Goal: Task Accomplishment & Management: Manage account settings

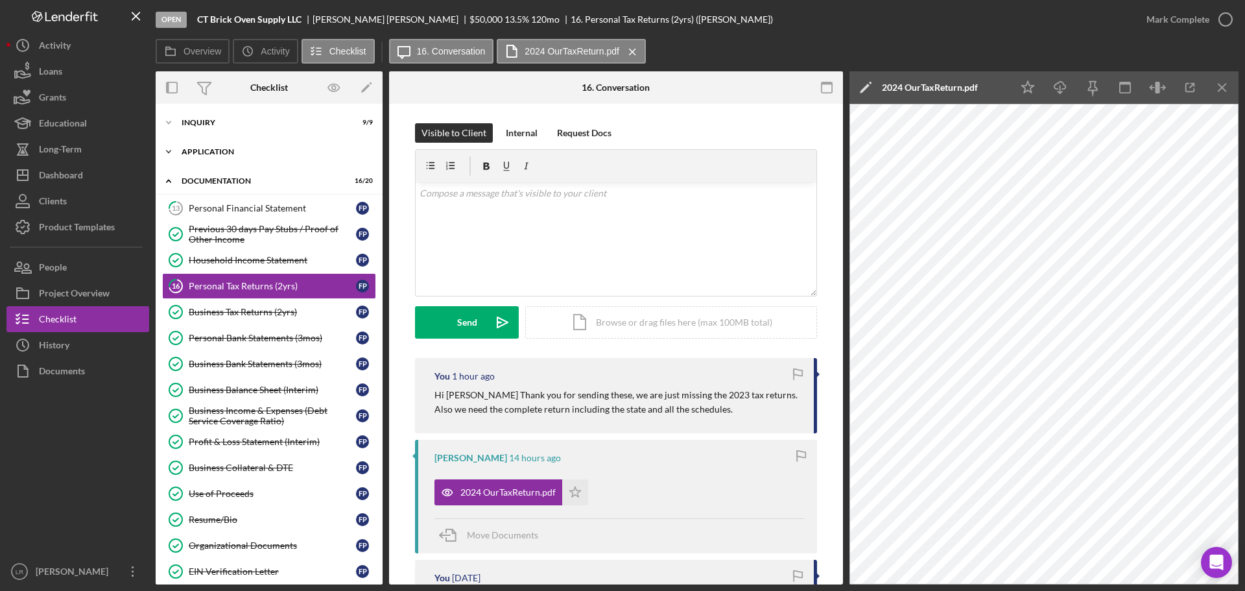
click at [235, 143] on div "Icon/Expander Application 5 / 6" at bounding box center [269, 152] width 227 height 26
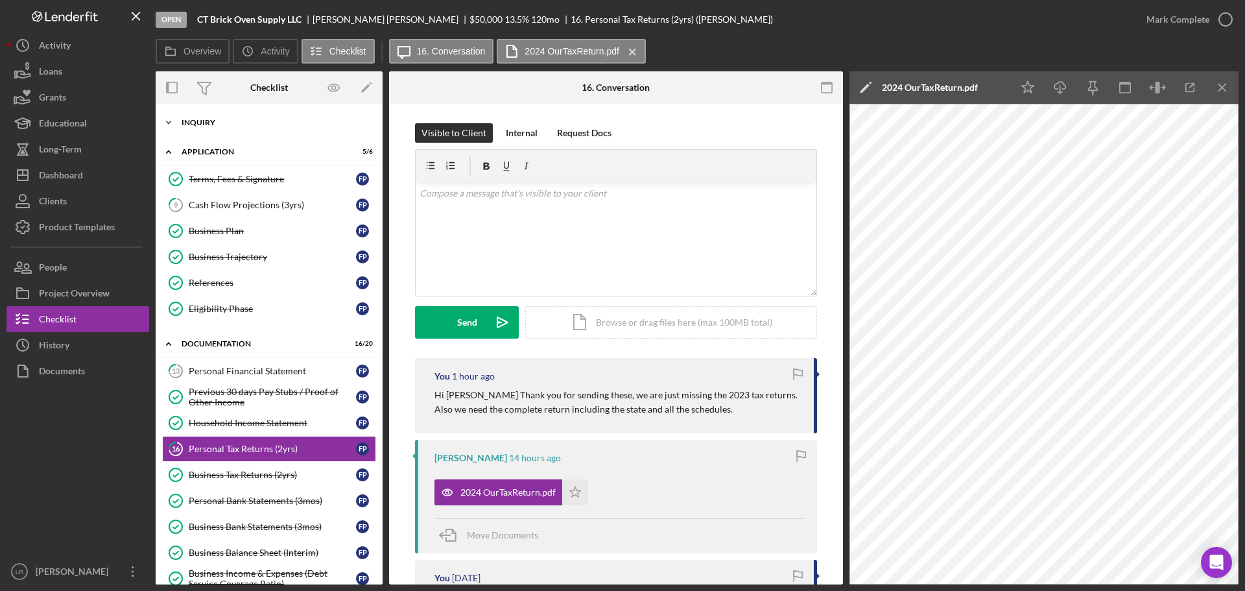
click at [230, 118] on div "Icon/Expander Inquiry 9 / 9" at bounding box center [269, 123] width 227 height 26
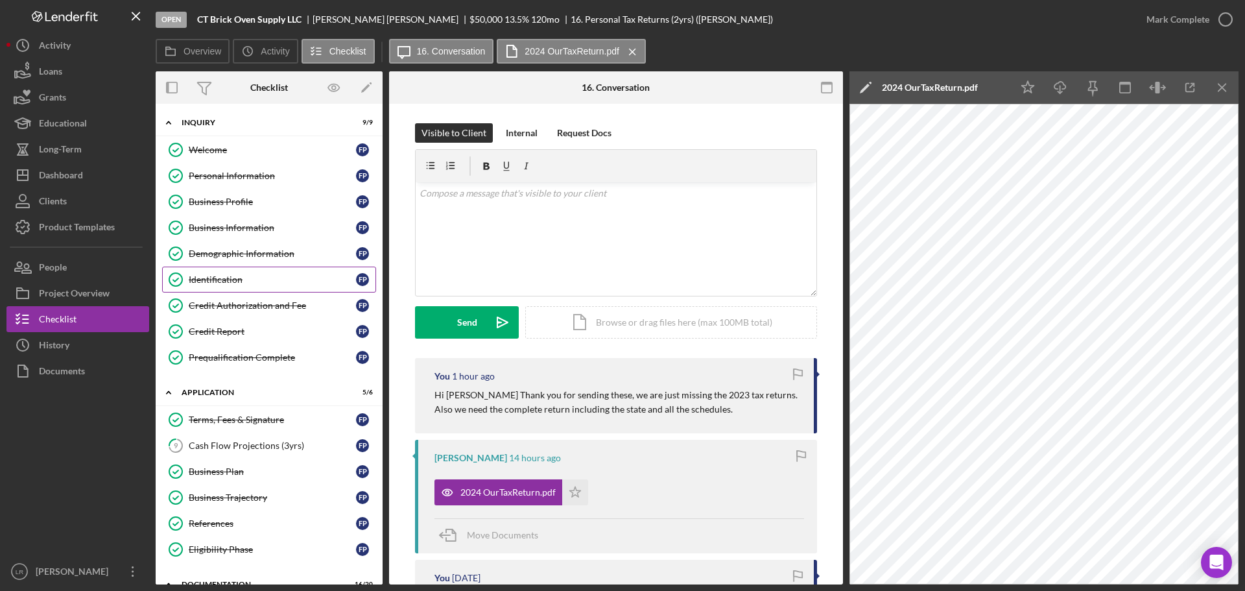
click at [233, 282] on div "Identification" at bounding box center [272, 279] width 167 height 10
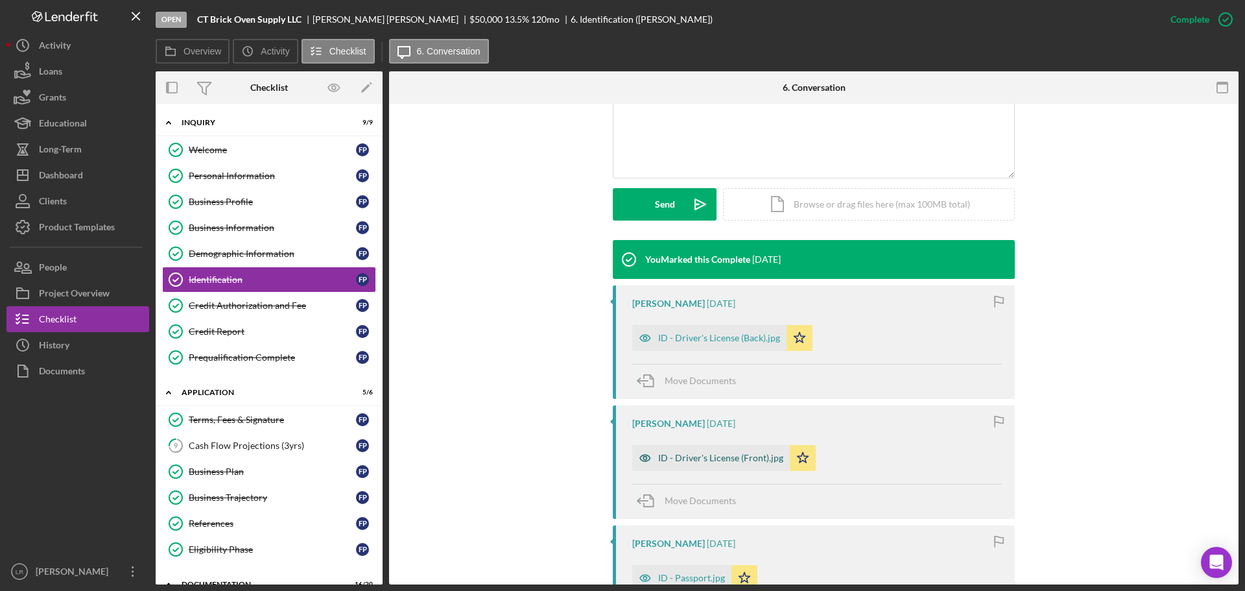
scroll to position [324, 0]
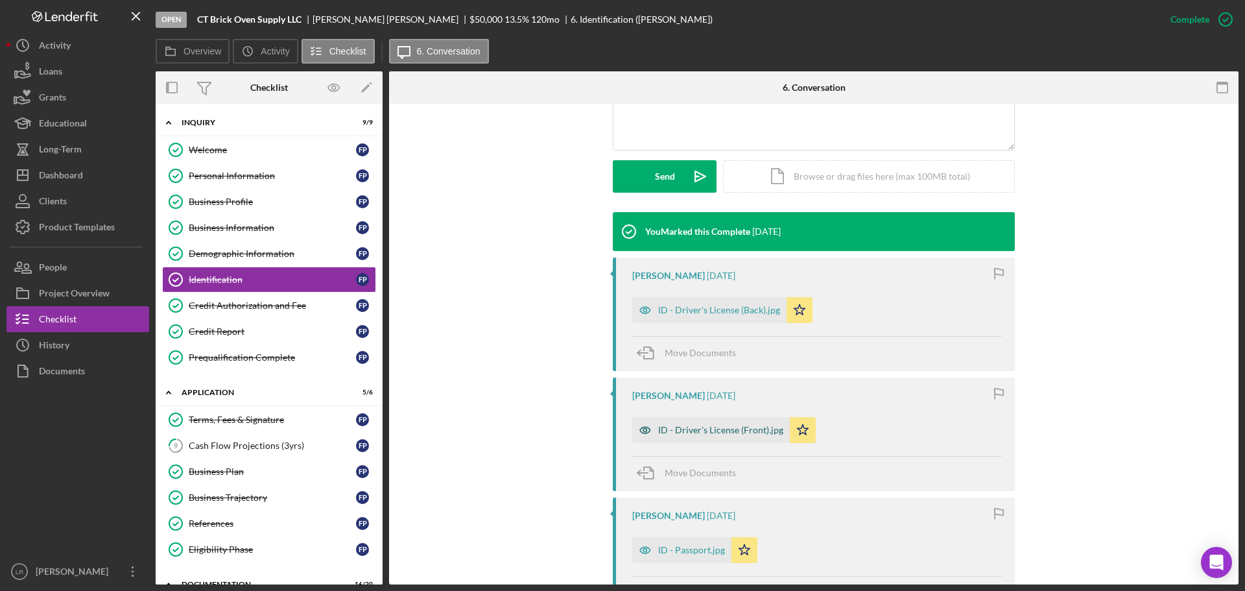
click at [715, 434] on div "ID - Driver's License (Front).jpg" at bounding box center [720, 430] width 125 height 10
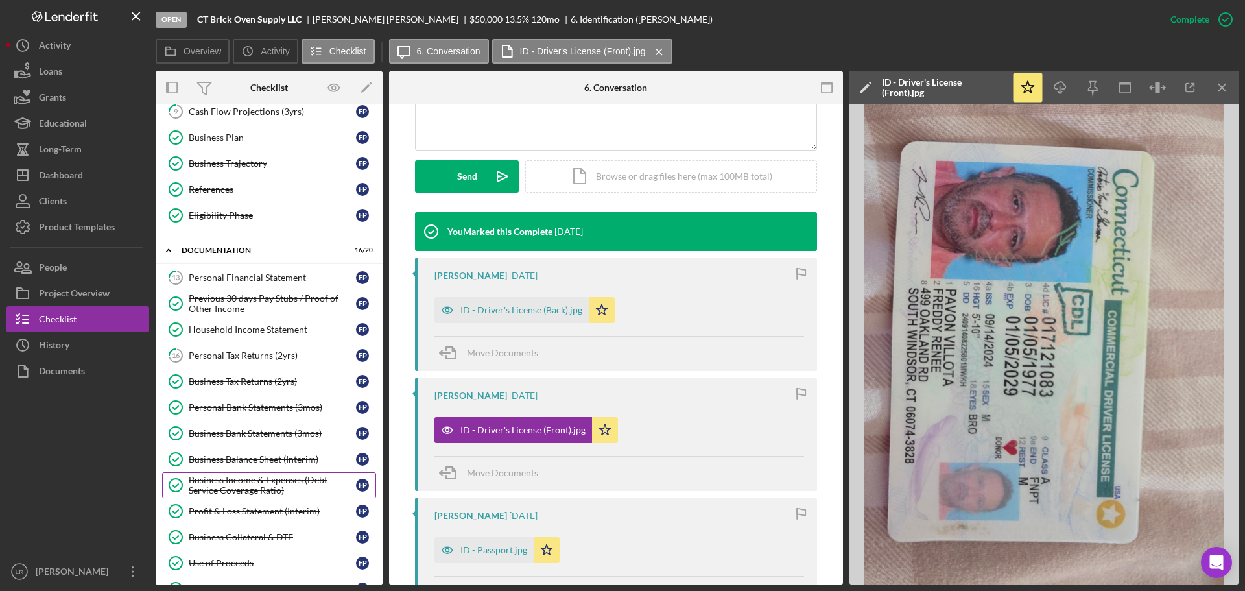
scroll to position [389, 0]
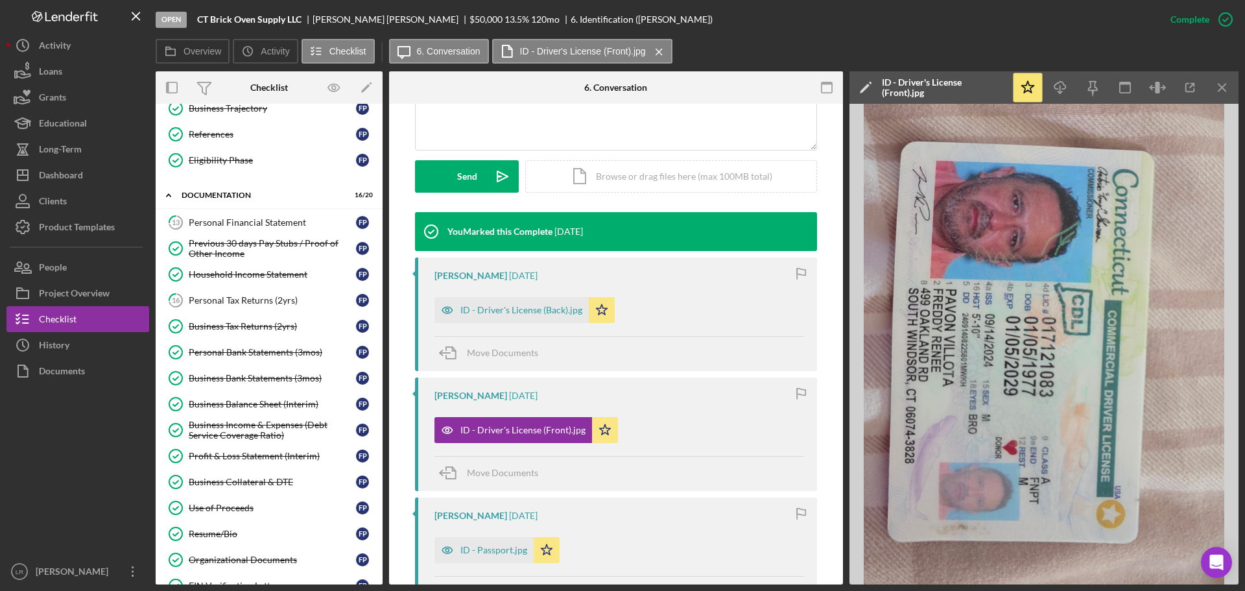
drag, startPoint x: 240, startPoint y: 298, endPoint x: 608, endPoint y: 350, distance: 372.0
click at [240, 298] on div "Personal Tax Returns (2yrs)" at bounding box center [272, 300] width 167 height 10
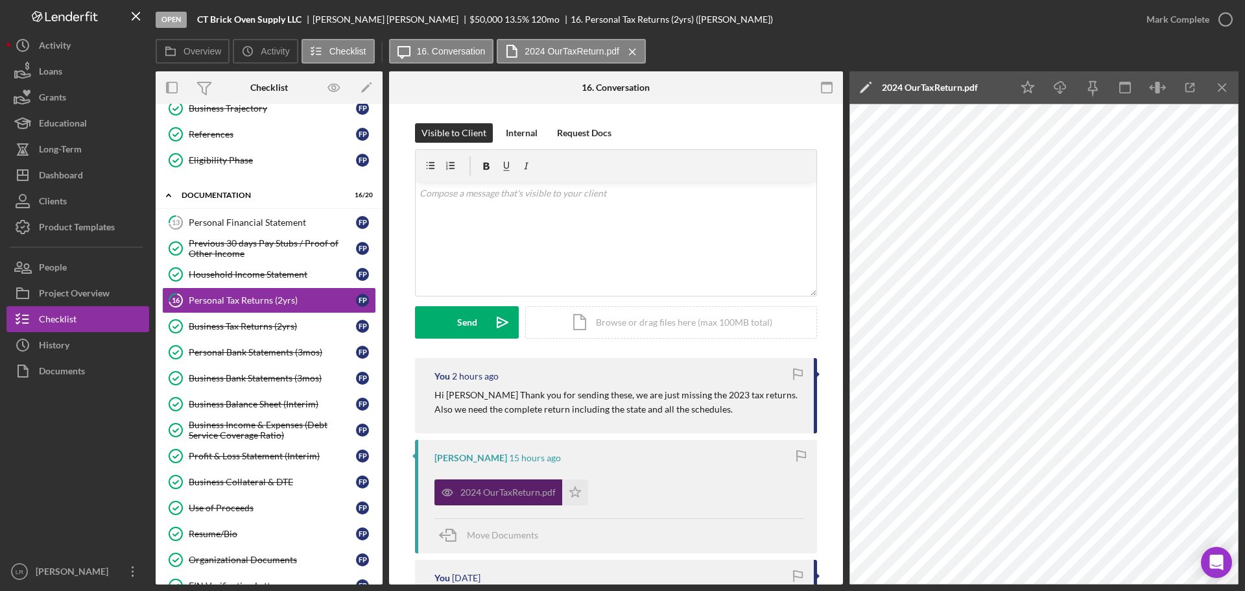
click at [525, 487] on div "2024 OurTaxReturn.pdf" at bounding box center [507, 492] width 95 height 10
click at [1062, 87] on icon "Icon/Download" at bounding box center [1060, 87] width 29 height 29
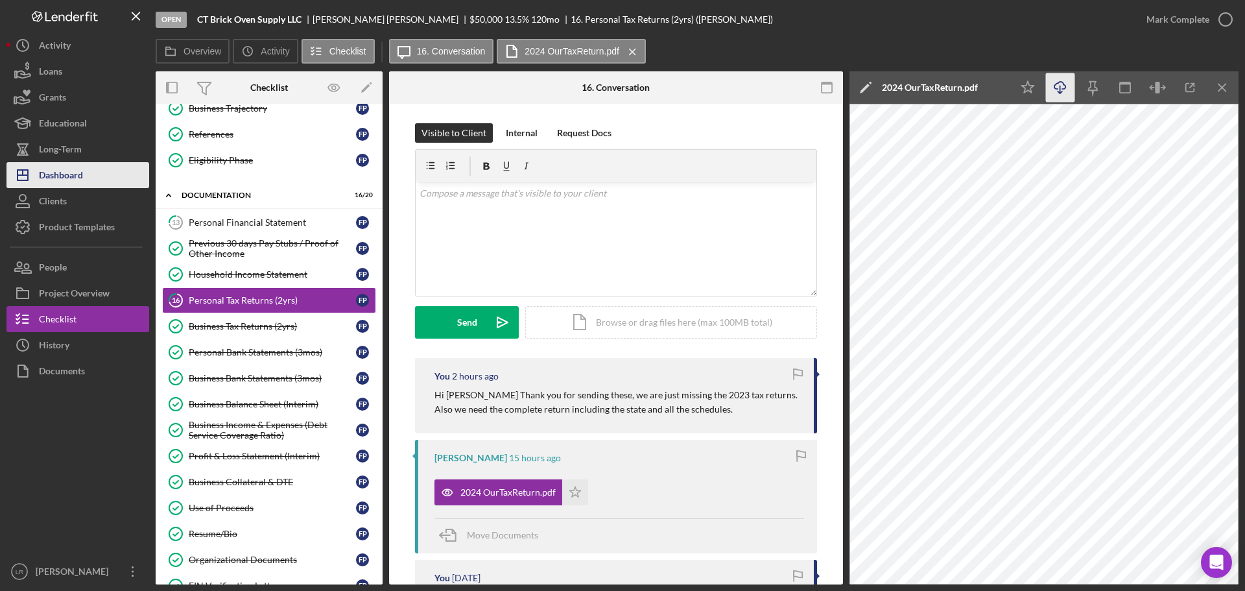
click at [89, 183] on button "Icon/Dashboard Dashboard" at bounding box center [77, 175] width 143 height 26
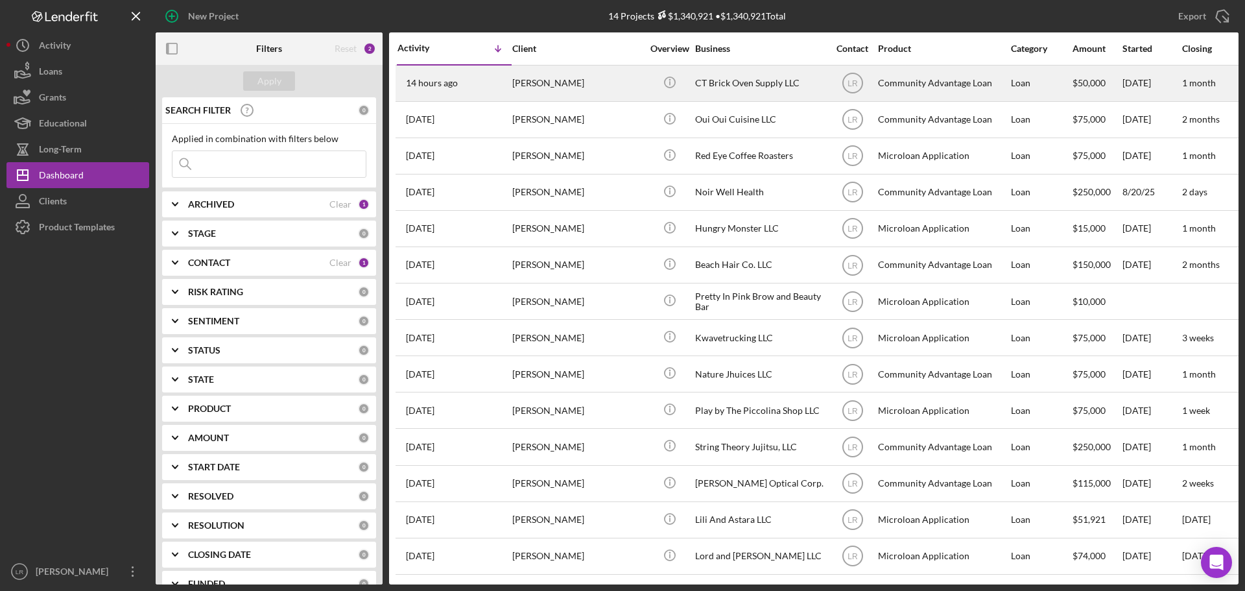
click at [565, 87] on div "[PERSON_NAME]" at bounding box center [577, 83] width 130 height 34
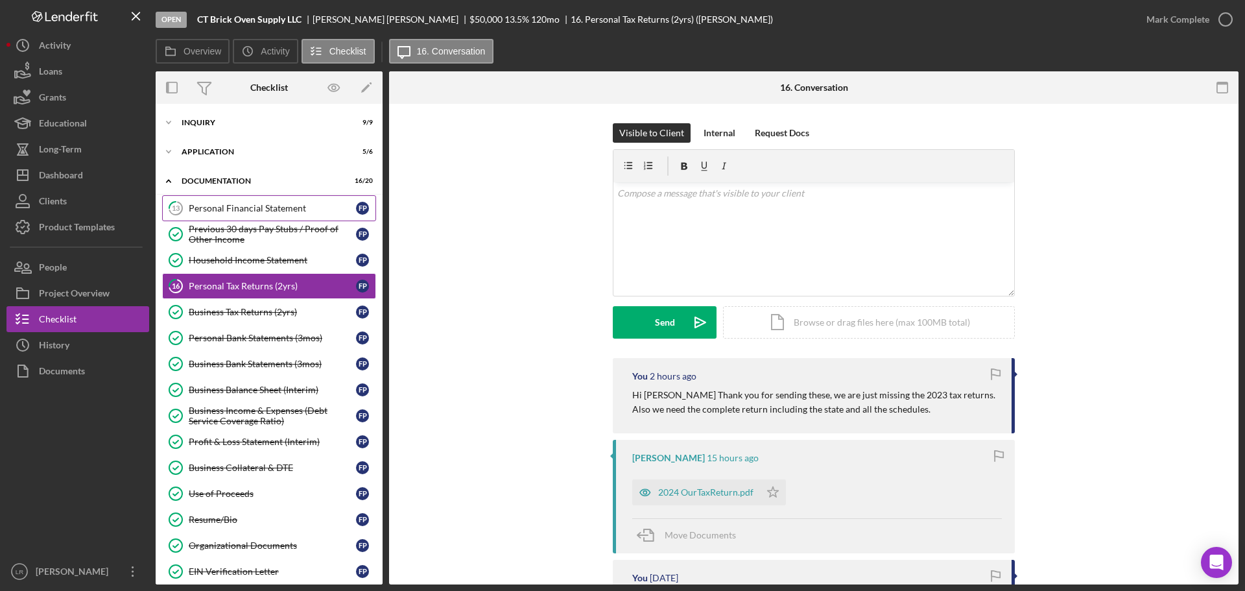
click at [247, 208] on div "Personal Financial Statement" at bounding box center [272, 208] width 167 height 10
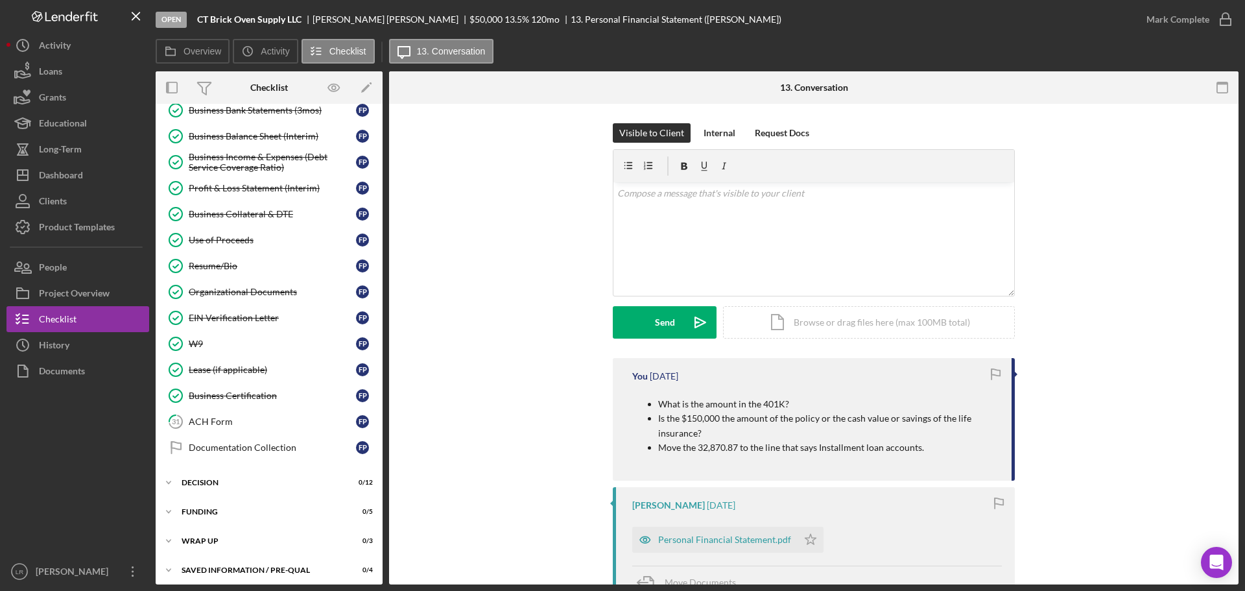
scroll to position [259, 0]
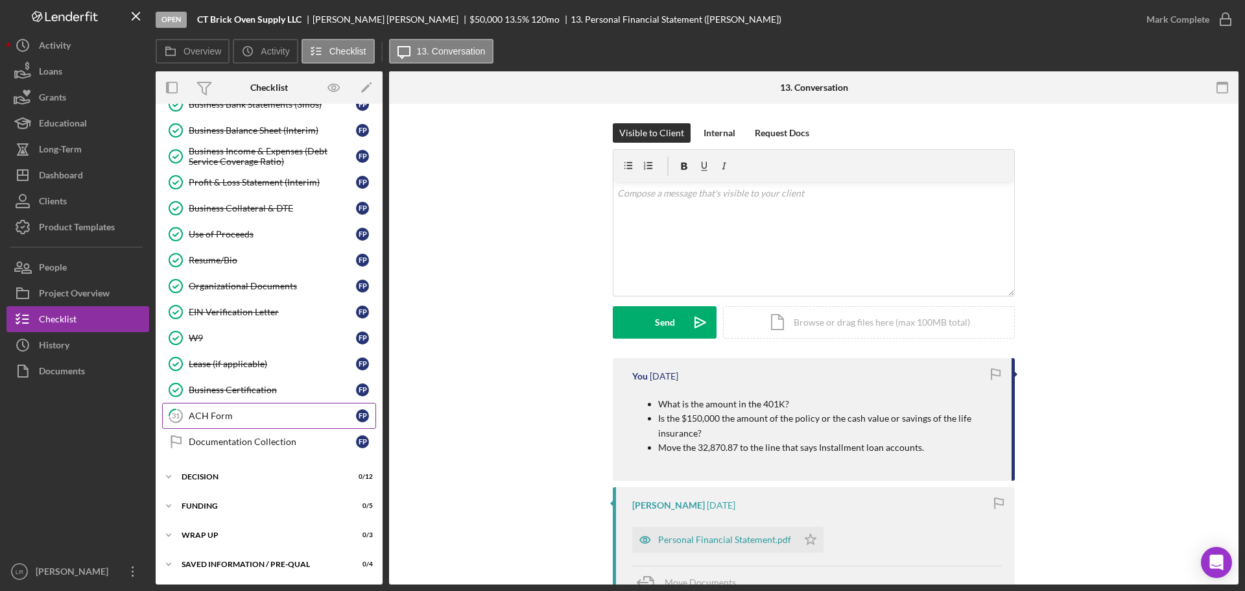
click at [222, 417] on div "ACH Form" at bounding box center [272, 415] width 167 height 10
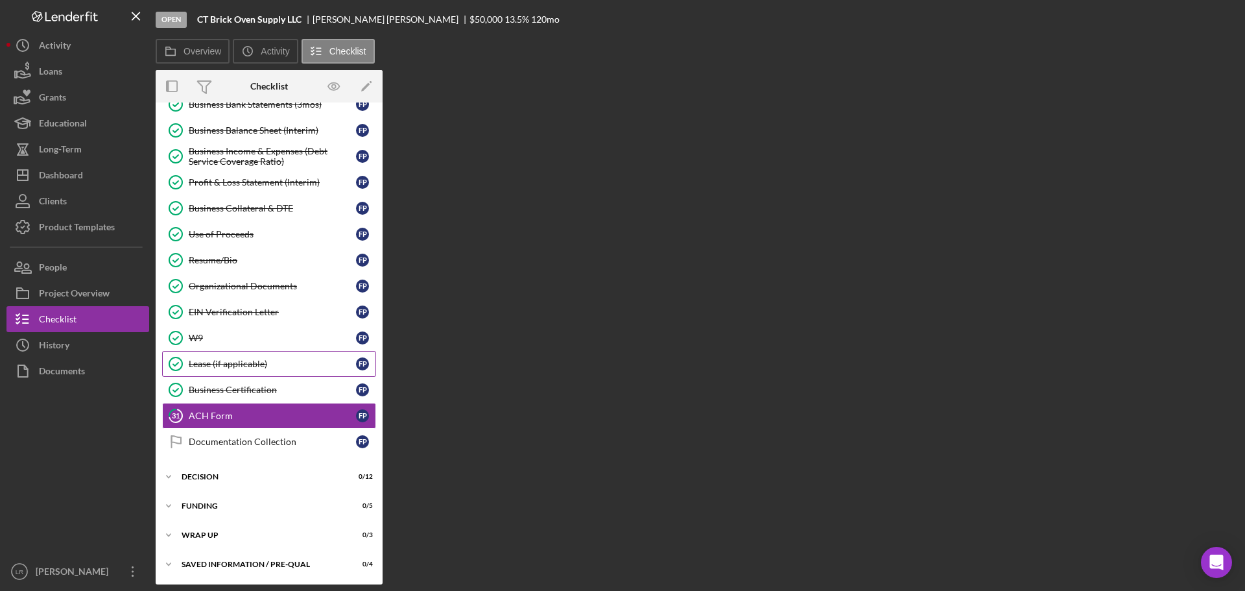
scroll to position [259, 0]
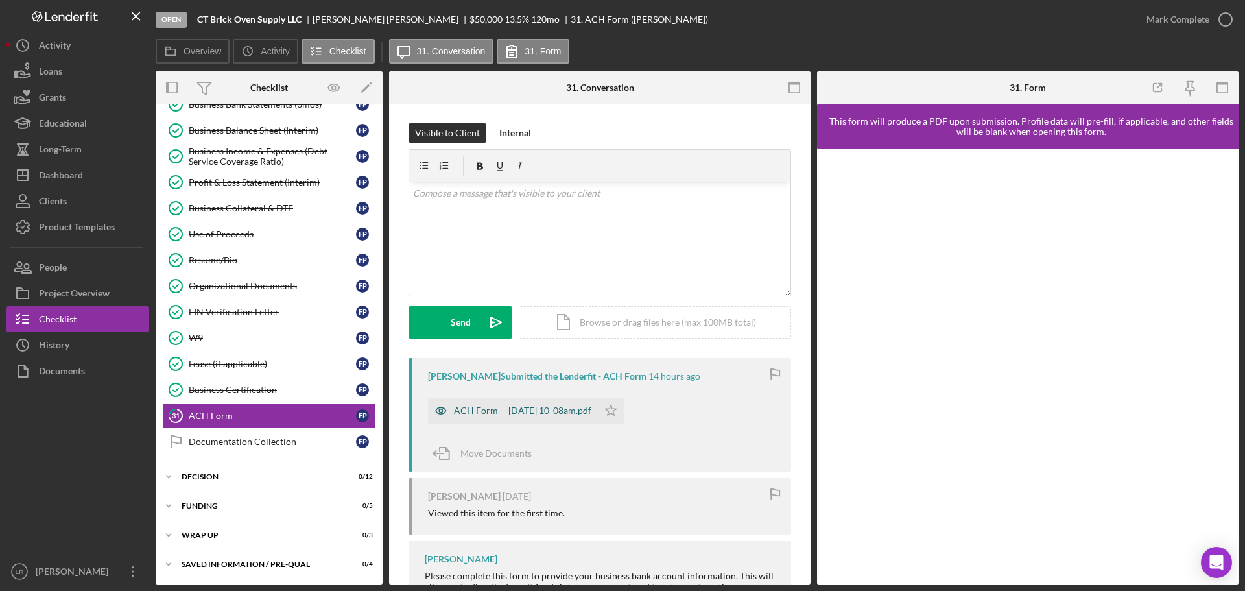
click at [553, 409] on div "ACH Form -- [DATE] 10_08am.pdf" at bounding box center [522, 410] width 137 height 10
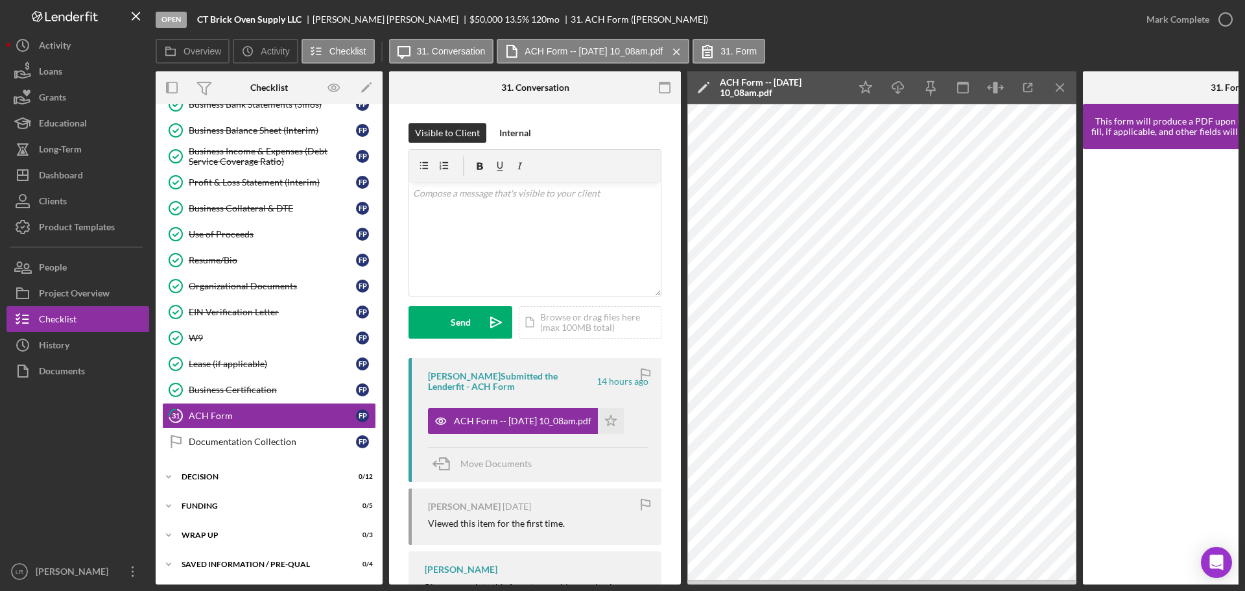
click at [695, 84] on icon "Icon/Edit" at bounding box center [703, 87] width 32 height 32
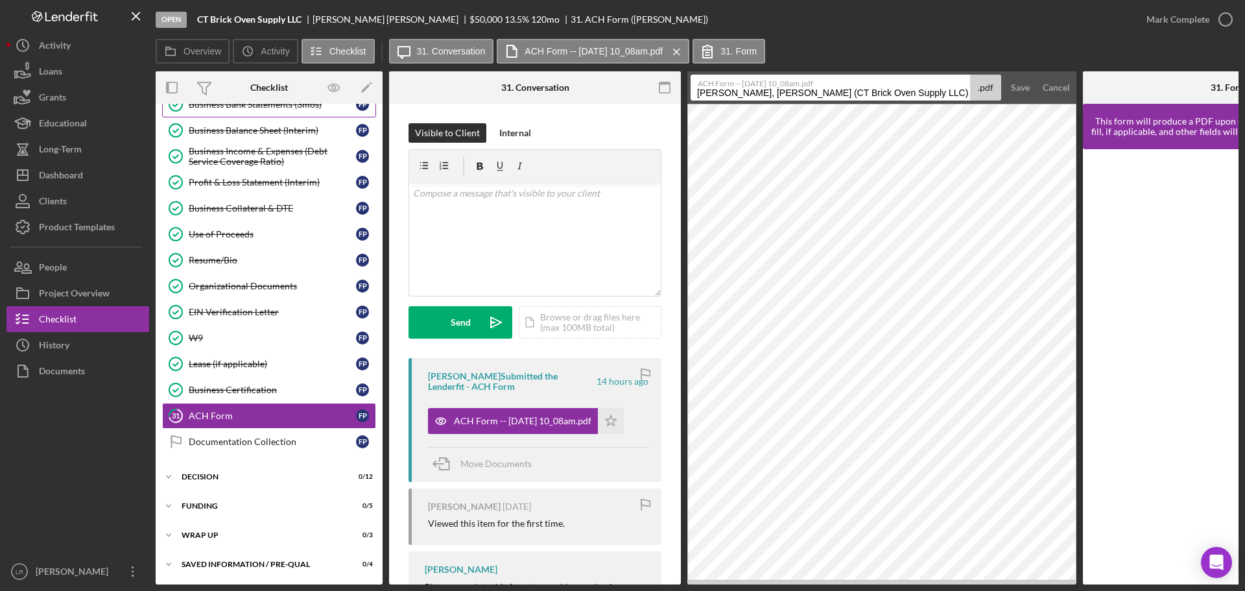
drag, startPoint x: 907, startPoint y: 93, endPoint x: 246, endPoint y: 111, distance: 661.0
click at [246, 111] on div "Overview Internal Workflow Stage Open Icon/Dropdown Arrow Archive (can unarchiv…" at bounding box center [697, 327] width 1083 height 513
drag, startPoint x: 739, startPoint y: 95, endPoint x: 986, endPoint y: 94, distance: 246.4
click at [986, 94] on div "ACH Form -- [DATE] 10_08am.pdf ACH Form 20251001 .pdf" at bounding box center [846, 88] width 311 height 26
type input "ACH Form"
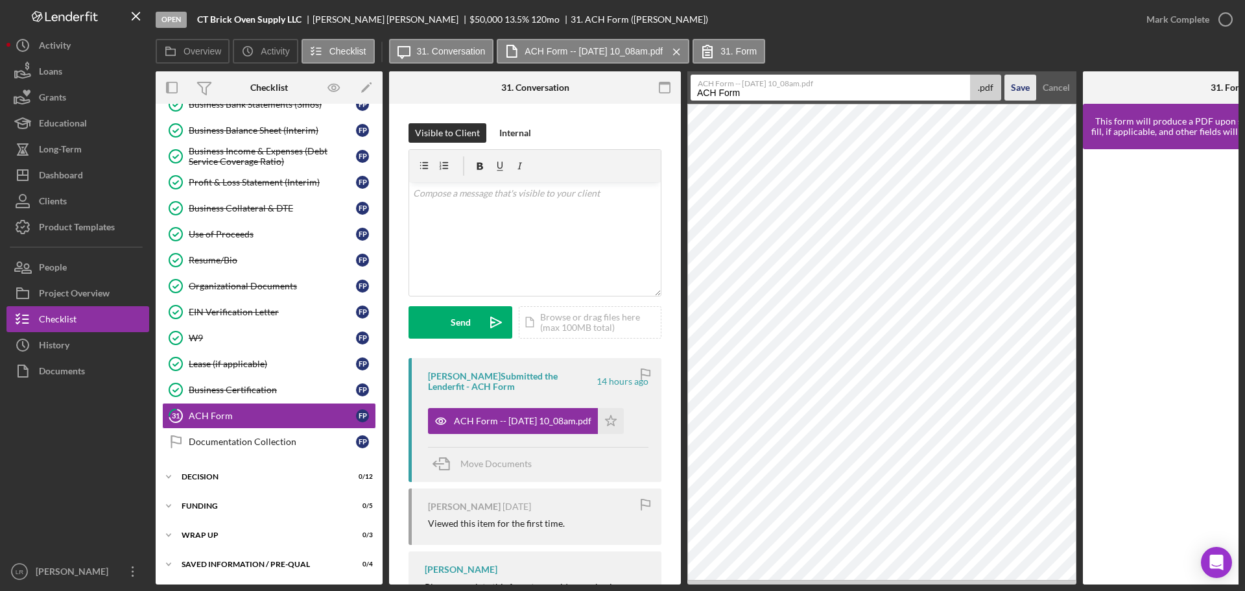
click at [1018, 88] on div "Save" at bounding box center [1020, 88] width 19 height 26
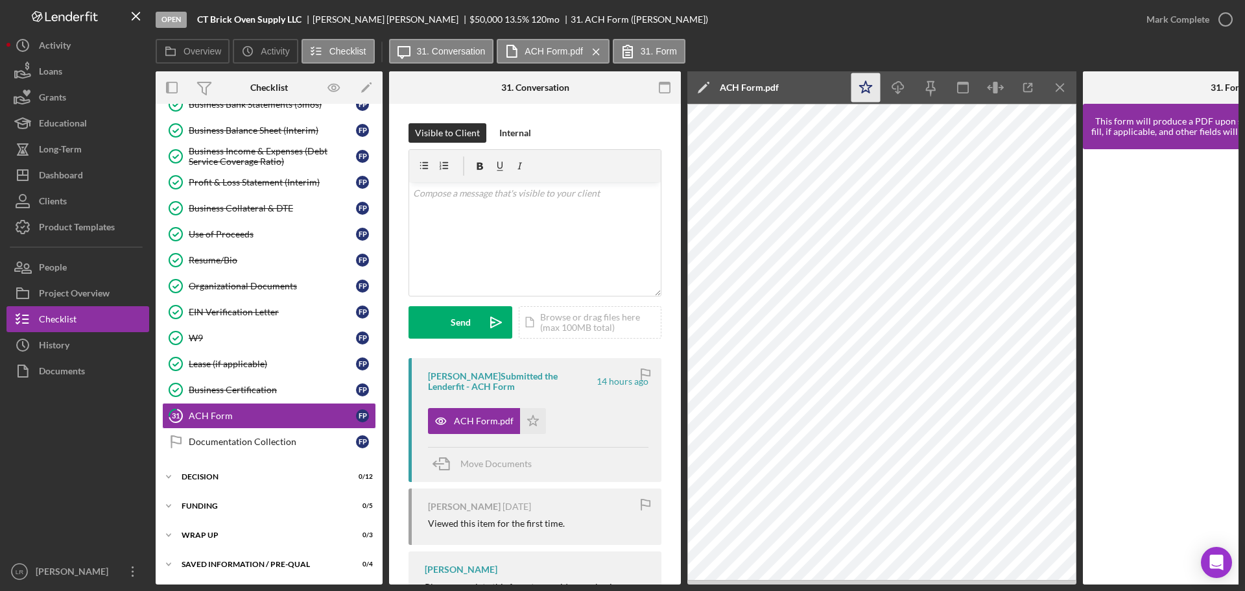
click at [859, 89] on icon "Icon/Star" at bounding box center [865, 87] width 29 height 29
click at [905, 88] on icon "Icon/Download" at bounding box center [898, 87] width 29 height 29
click at [1190, 21] on div "Mark Complete" at bounding box center [1178, 19] width 63 height 26
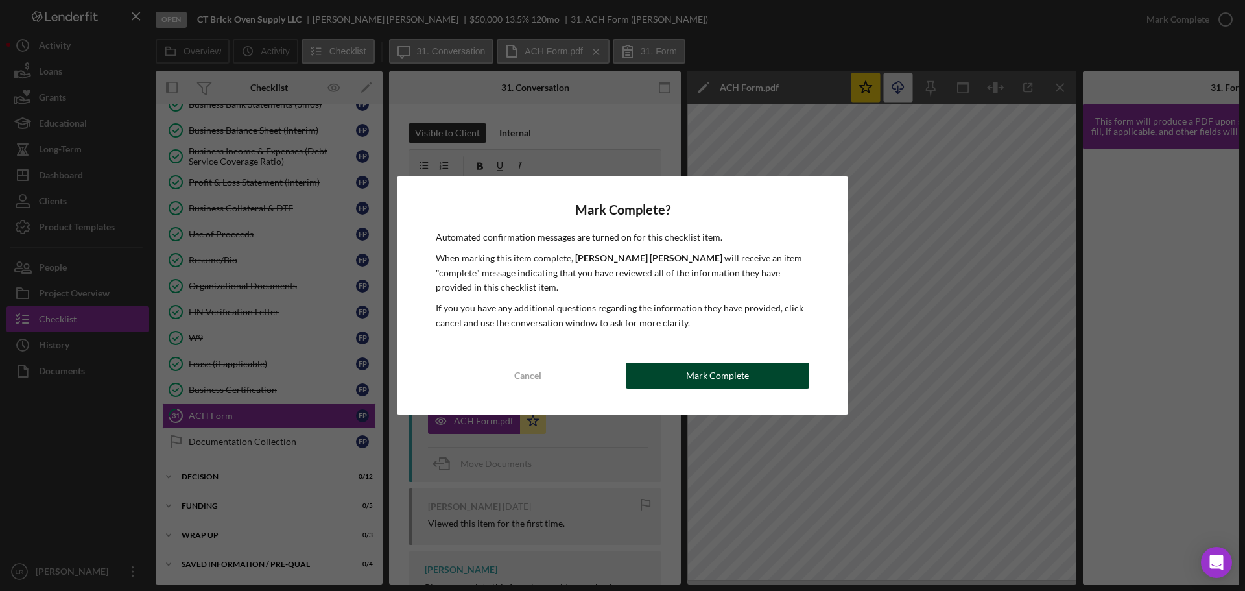
click at [703, 375] on div "Mark Complete" at bounding box center [717, 376] width 63 height 26
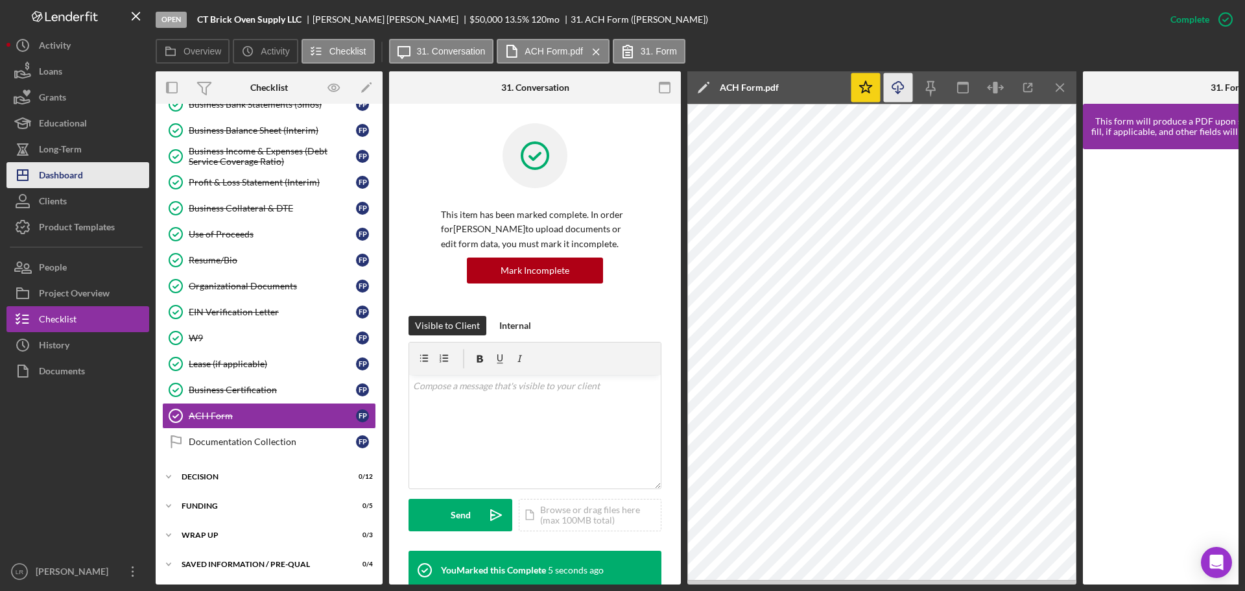
click at [84, 175] on button "Icon/Dashboard Dashboard" at bounding box center [77, 175] width 143 height 26
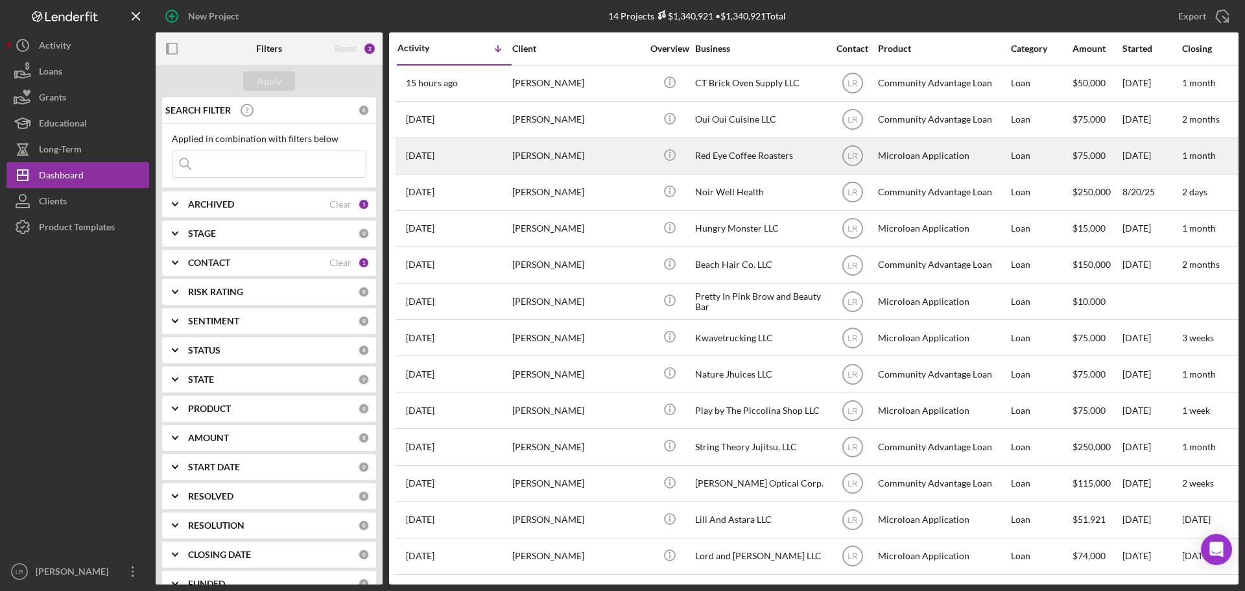
click at [586, 159] on div "[PERSON_NAME]" at bounding box center [577, 156] width 130 height 34
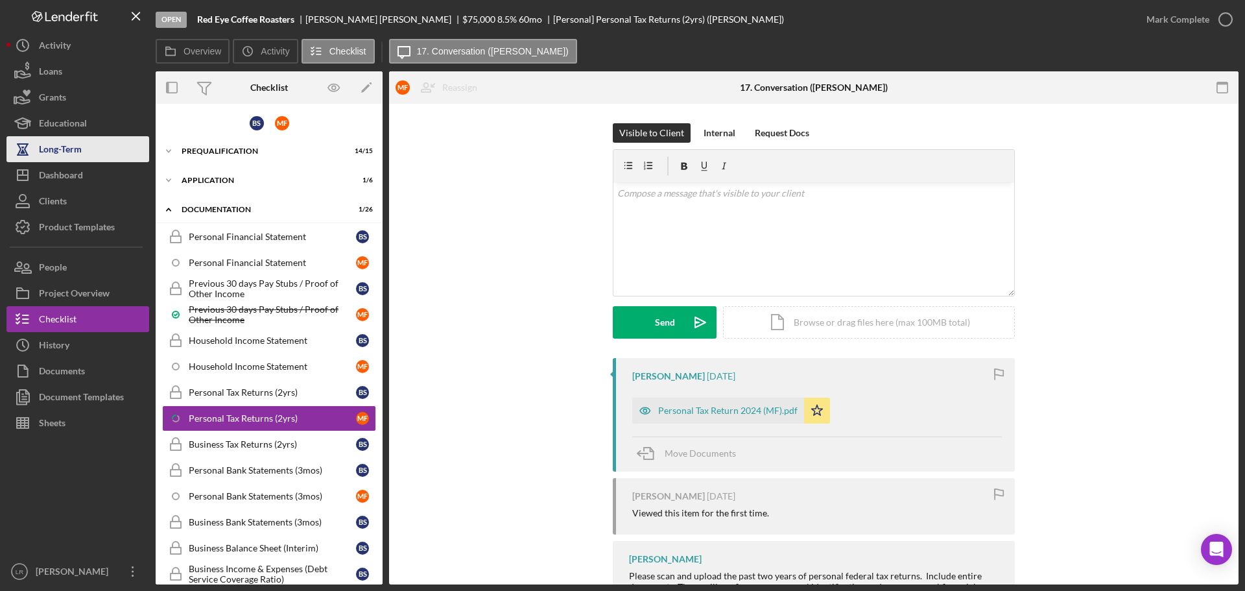
click at [89, 160] on button "Long-Term" at bounding box center [77, 149] width 143 height 26
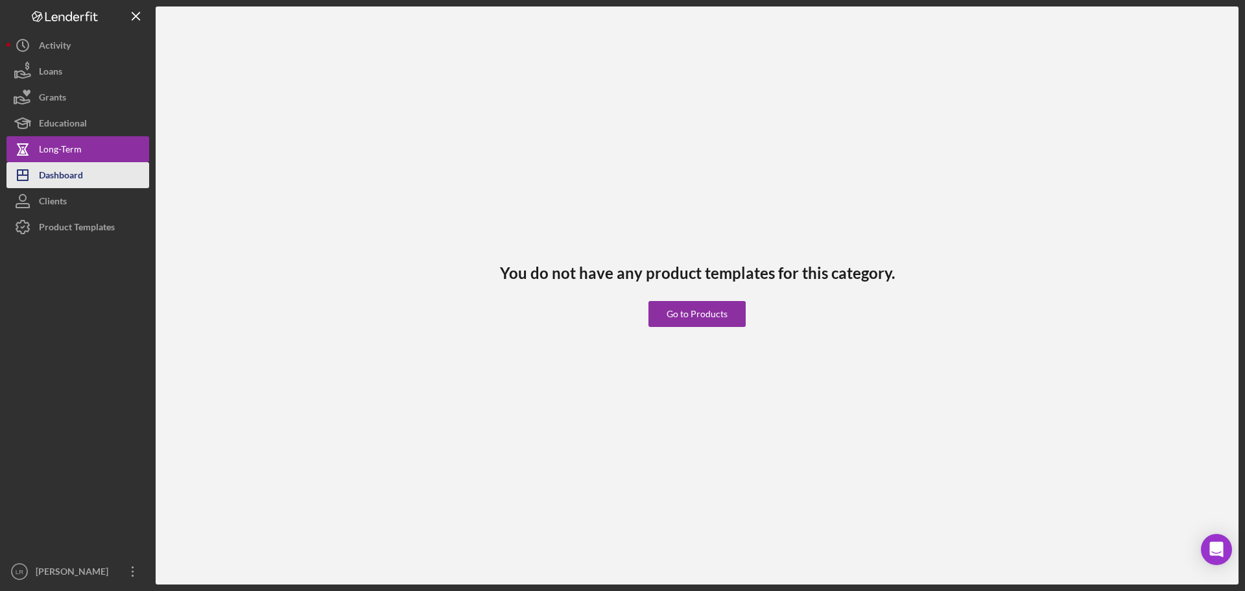
click at [83, 172] on div "Dashboard" at bounding box center [61, 176] width 44 height 29
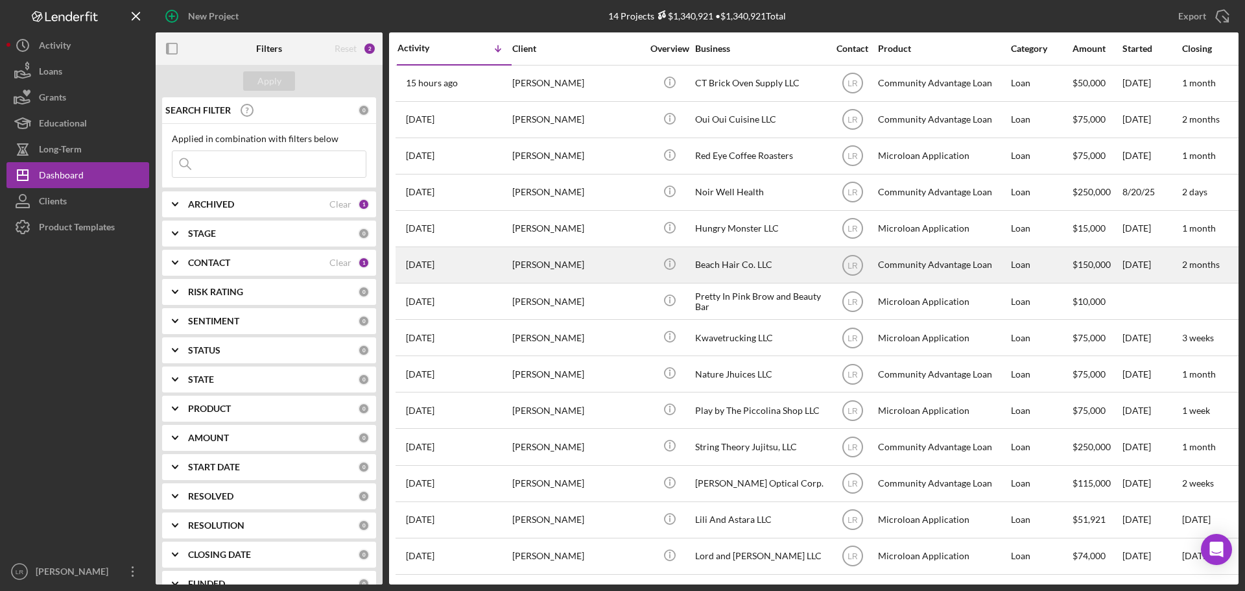
click at [552, 264] on div "[PERSON_NAME]" at bounding box center [577, 265] width 130 height 34
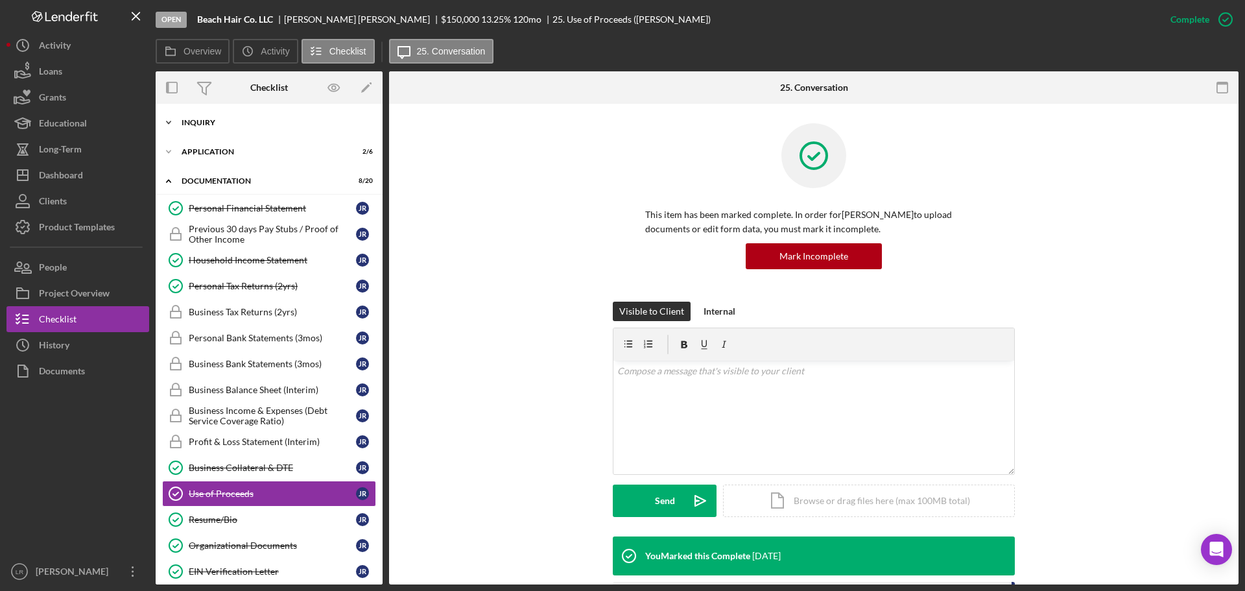
click at [307, 122] on div "Inquiry" at bounding box center [274, 123] width 185 height 8
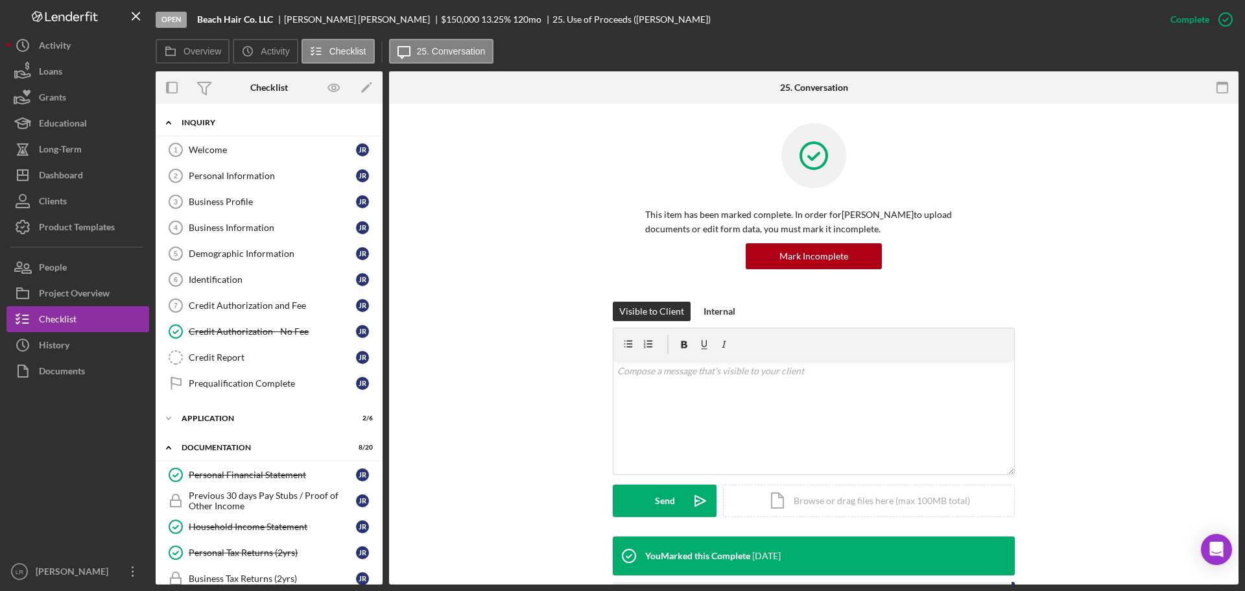
click at [307, 122] on div "Inquiry" at bounding box center [274, 123] width 185 height 8
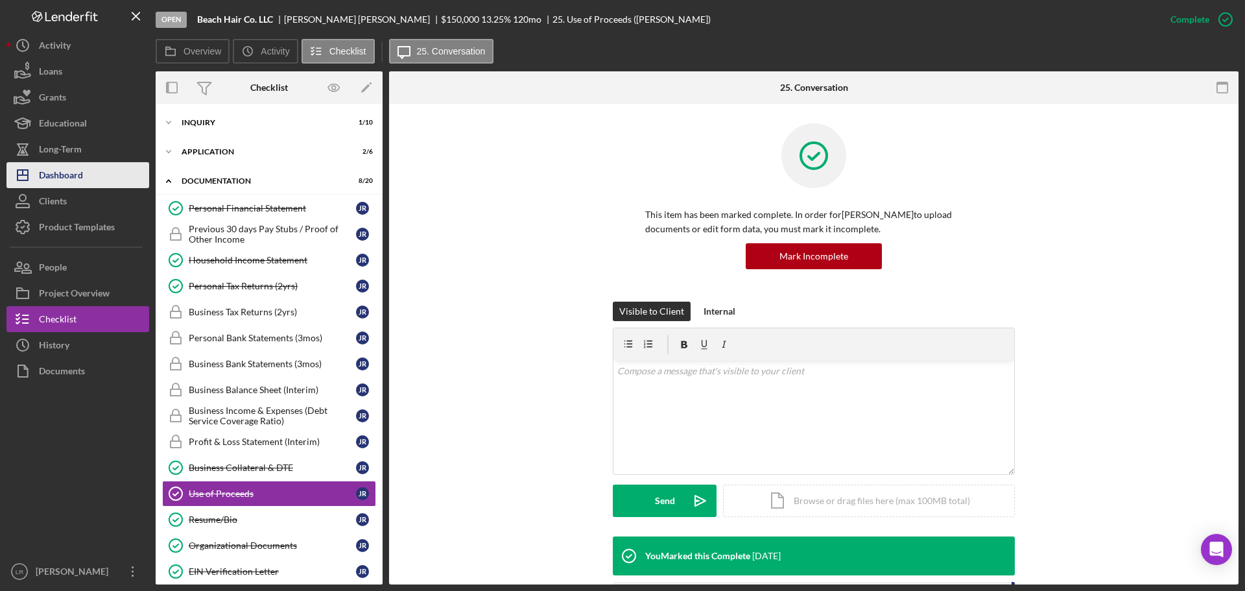
click at [80, 185] on div "Dashboard" at bounding box center [61, 176] width 44 height 29
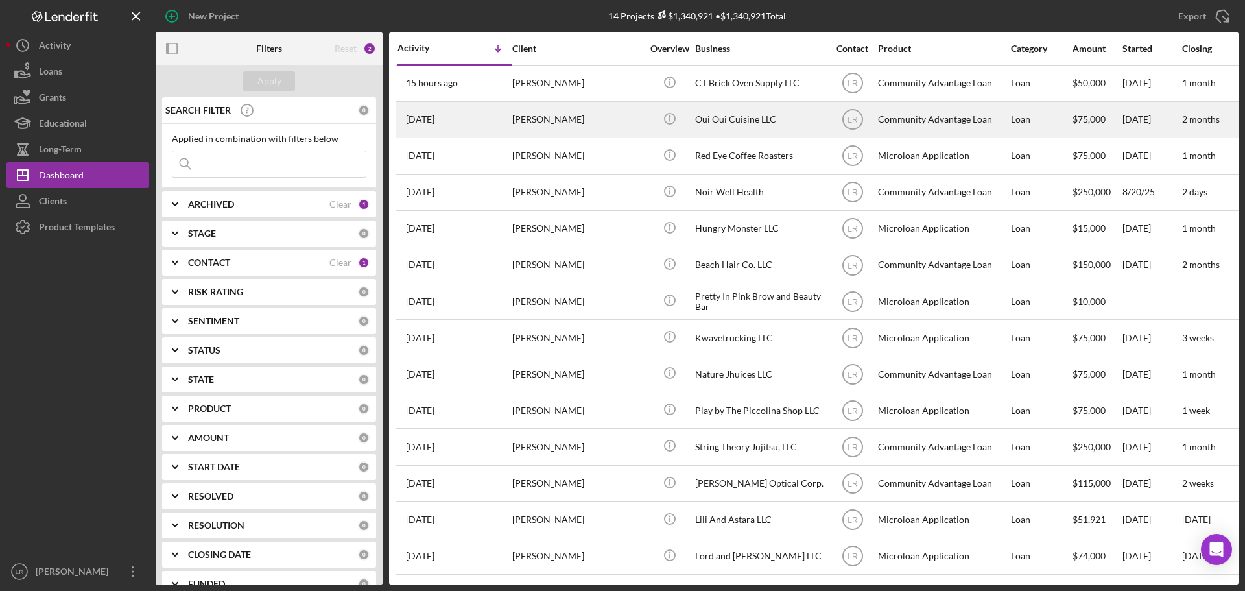
click at [601, 118] on div "[PERSON_NAME]" at bounding box center [577, 119] width 130 height 34
